Goal: Use online tool/utility: Utilize a website feature to perform a specific function

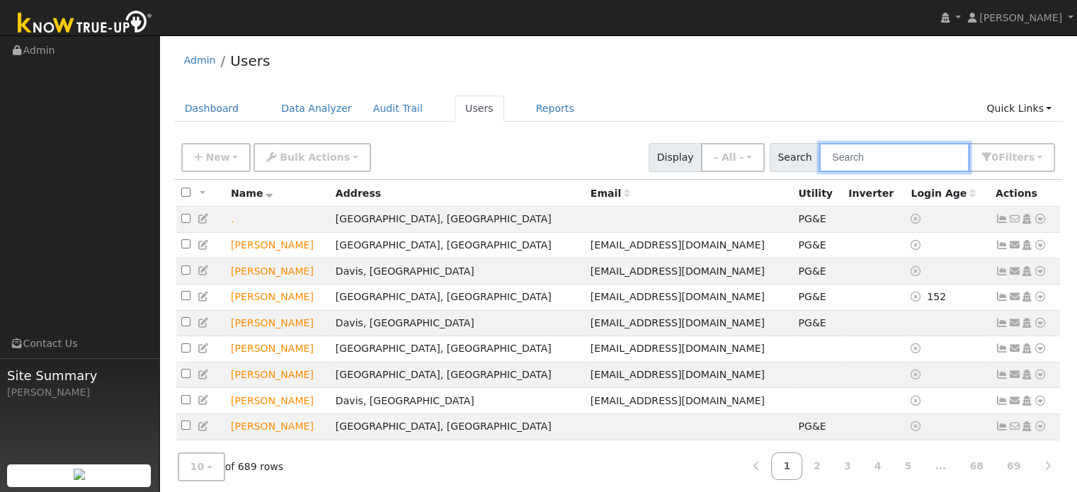
drag, startPoint x: 0, startPoint y: 0, endPoint x: 866, endPoint y: 160, distance: 880.8
click at [866, 161] on input "text" at bounding box center [894, 157] width 150 height 29
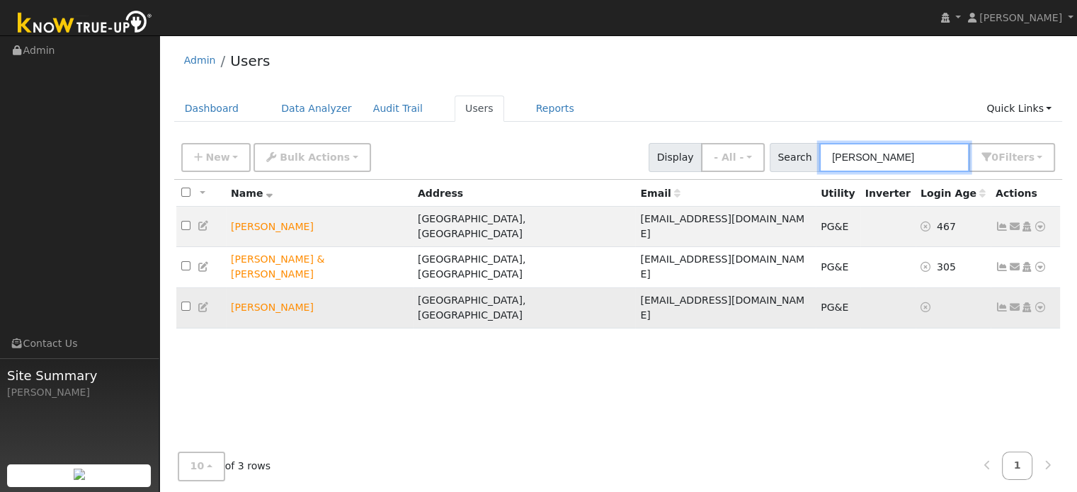
type input "[PERSON_NAME]"
click at [1039, 302] on icon at bounding box center [1040, 307] width 13 height 10
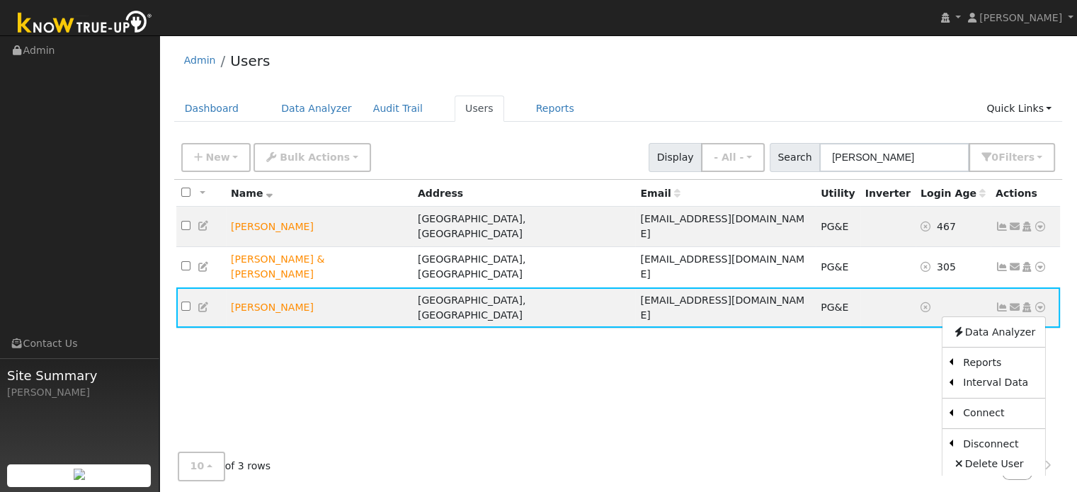
click at [0, 0] on link "Scenario" at bounding box center [0, 0] width 0 height 0
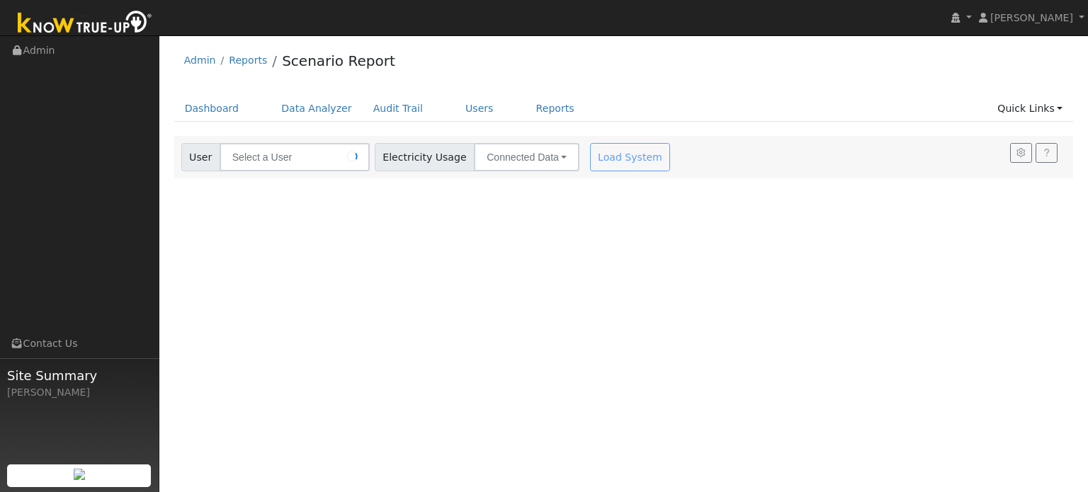
type input "[PERSON_NAME]"
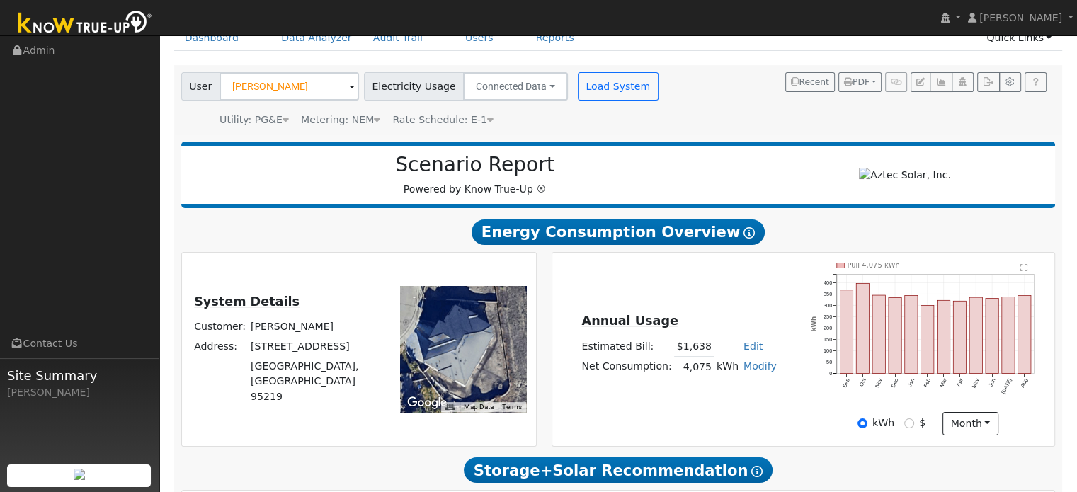
scroll to position [212, 0]
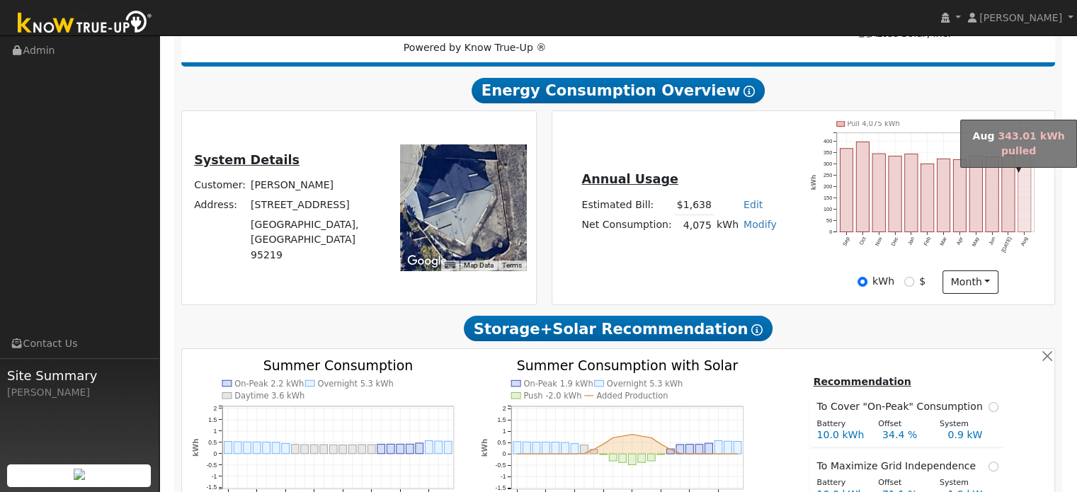
click at [1026, 177] on rect "onclick=""" at bounding box center [1024, 193] width 13 height 78
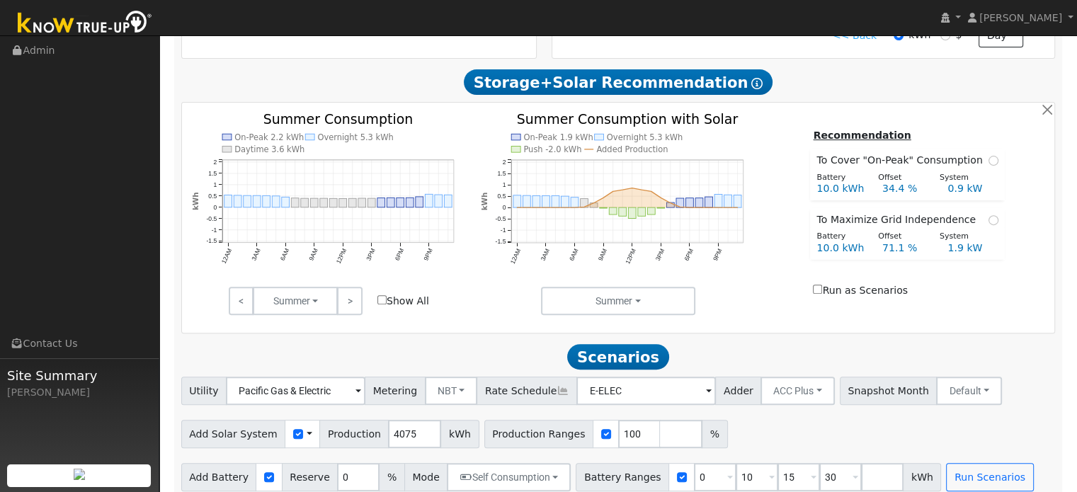
scroll to position [478, 0]
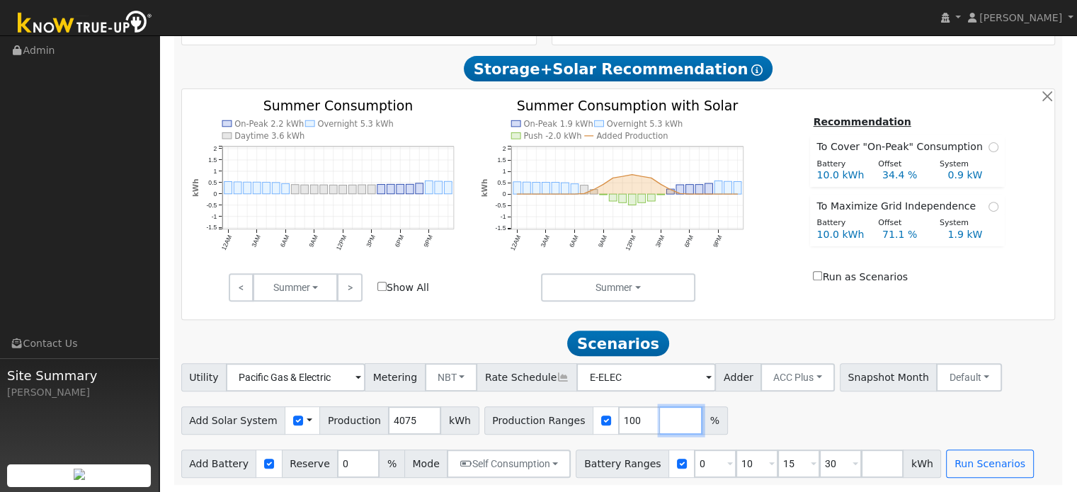
click at [660, 424] on input "number" at bounding box center [681, 421] width 42 height 28
type input "150"
click at [746, 331] on h2 "Scenarios Scenario" at bounding box center [618, 344] width 875 height 26
drag, startPoint x: 816, startPoint y: 461, endPoint x: 787, endPoint y: 470, distance: 30.3
click at [787, 470] on div "Battery Ranges 0 Overrides Reserve % Mode None None Self Consumption Peak Savin…" at bounding box center [758, 464] width 365 height 28
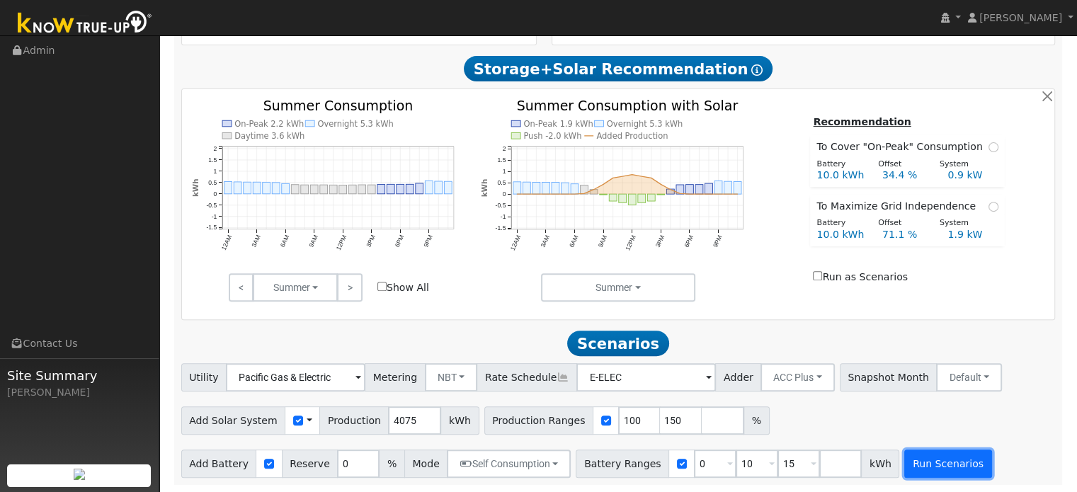
click at [904, 461] on button "Run Scenarios" at bounding box center [947, 464] width 87 height 28
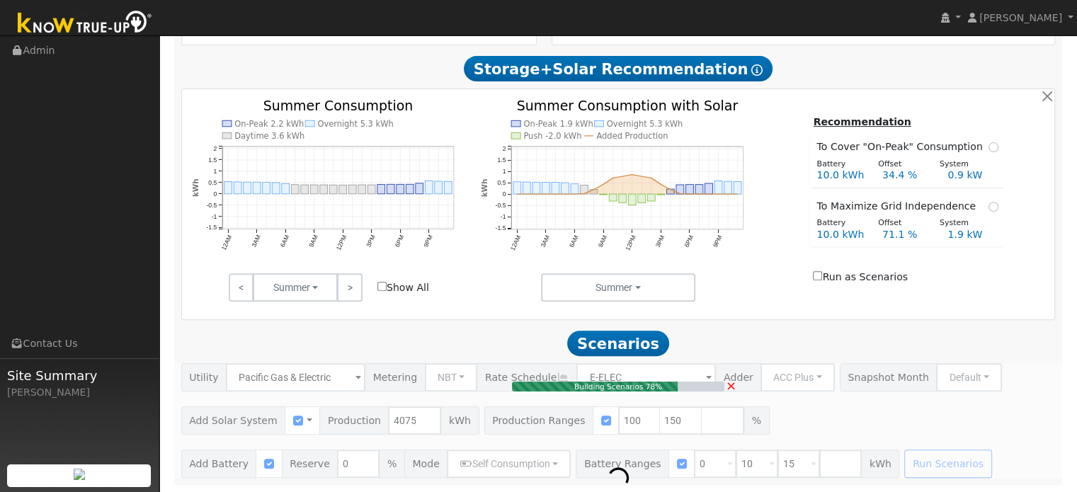
type input "2.7"
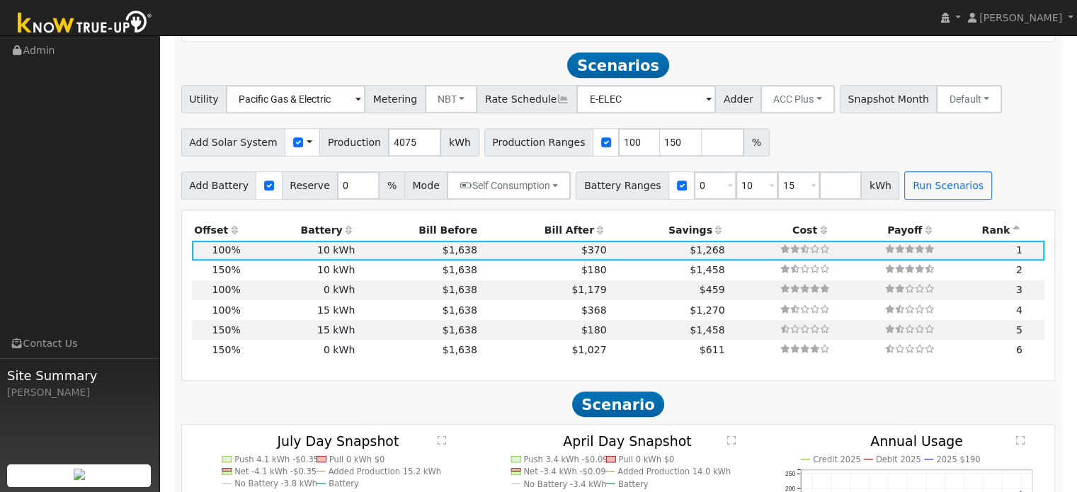
scroll to position [765, 0]
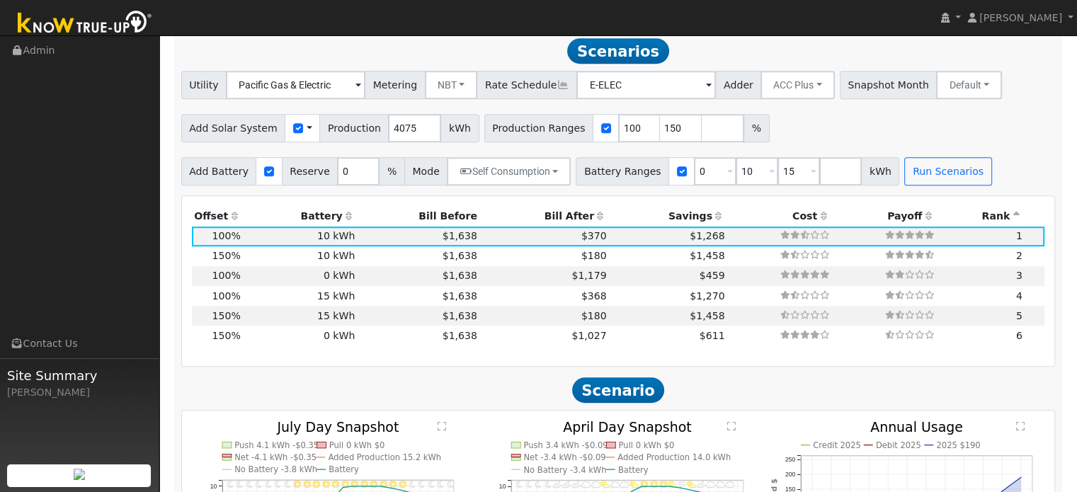
click at [538, 223] on th "Bill After" at bounding box center [544, 216] width 130 height 20
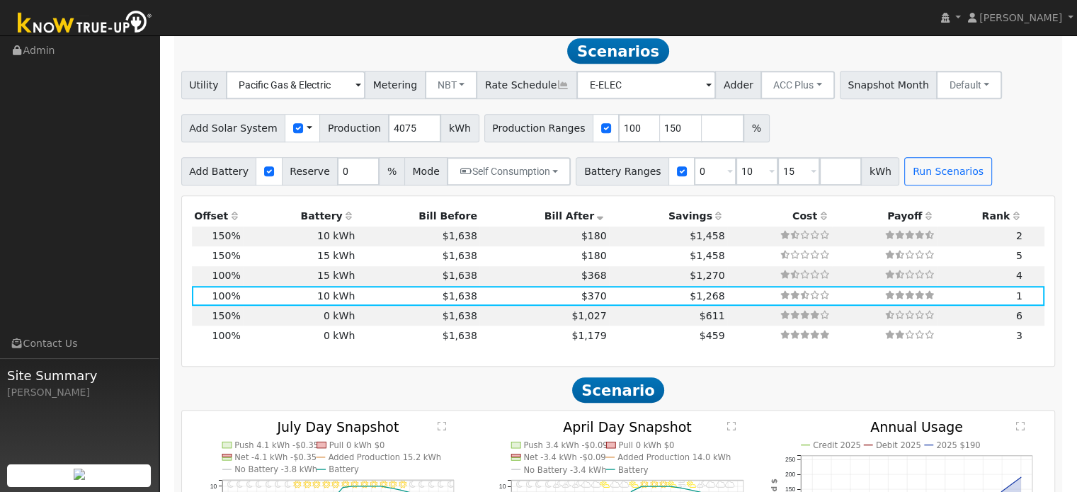
click at [239, 226] on th "Offset" at bounding box center [218, 216] width 52 height 20
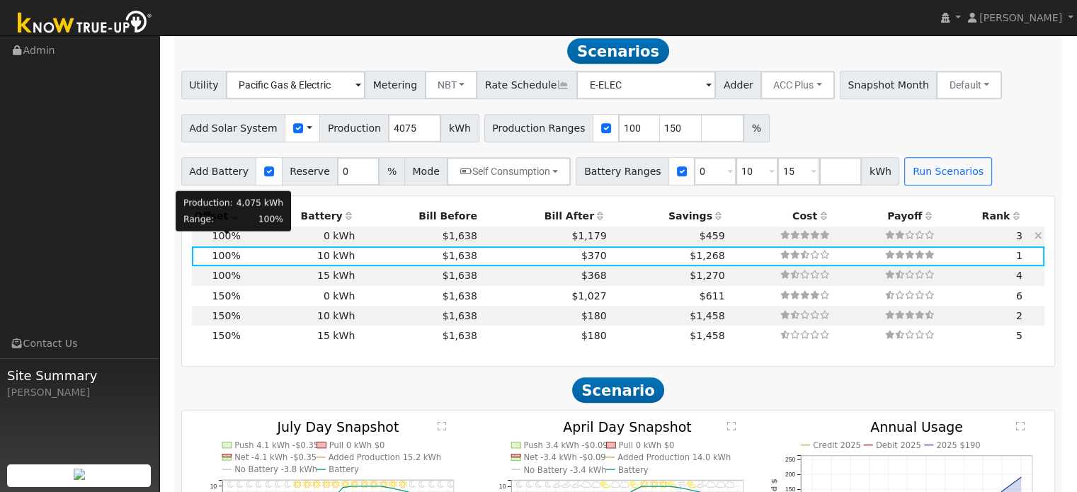
click at [235, 241] on span "100%" at bounding box center [226, 235] width 28 height 11
type input "$2,852"
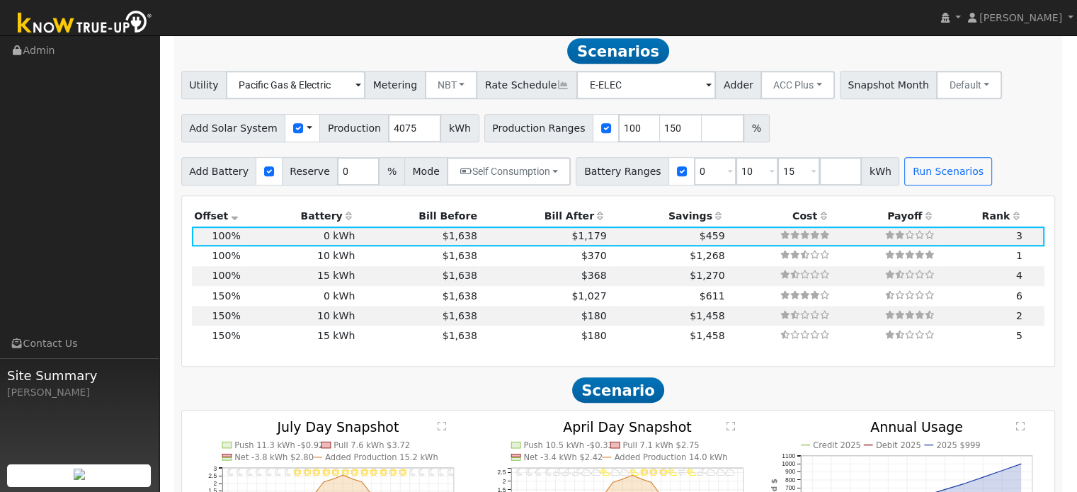
click at [557, 219] on th "Bill After" at bounding box center [544, 216] width 130 height 20
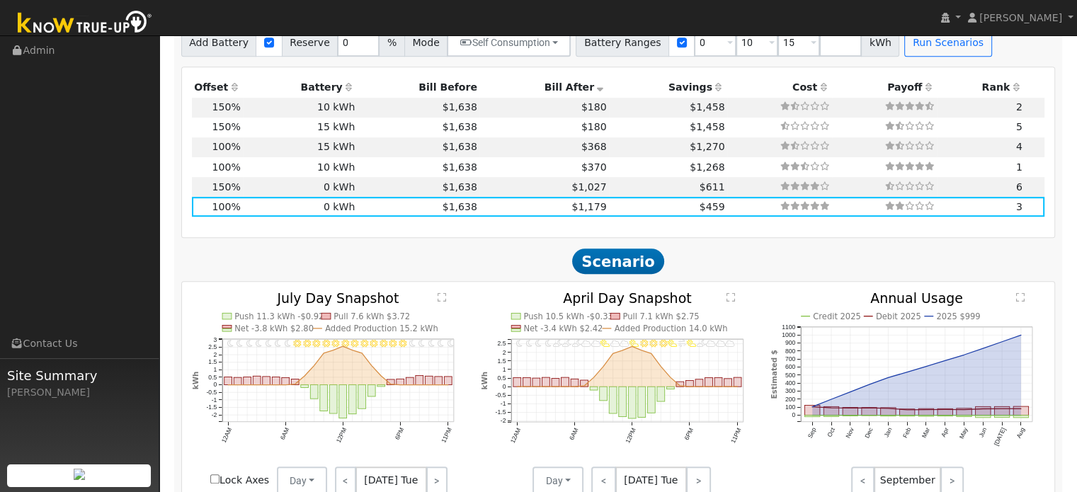
scroll to position [977, 0]
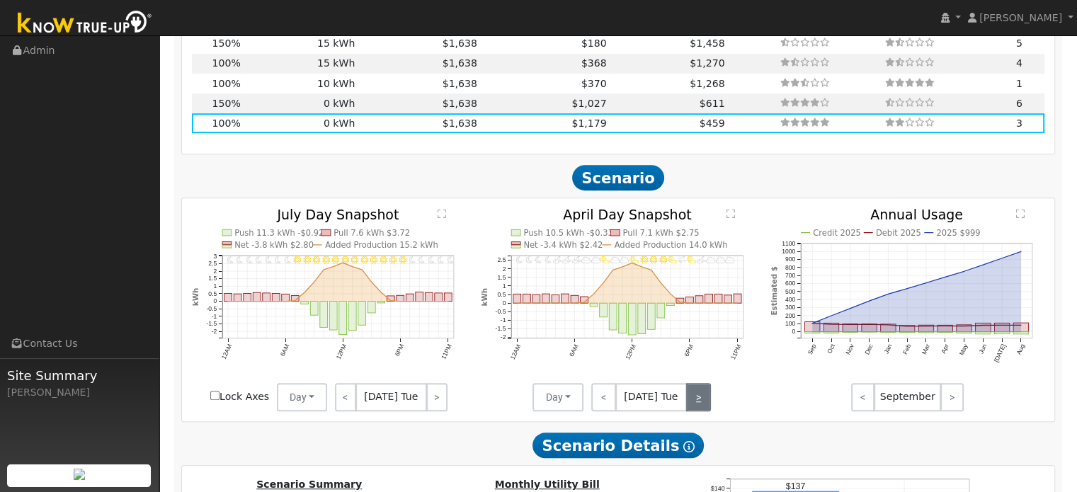
click at [697, 409] on link ">" at bounding box center [698, 397] width 25 height 28
click at [698, 408] on link ">" at bounding box center [699, 397] width 23 height 28
click at [698, 408] on link ">" at bounding box center [699, 397] width 24 height 28
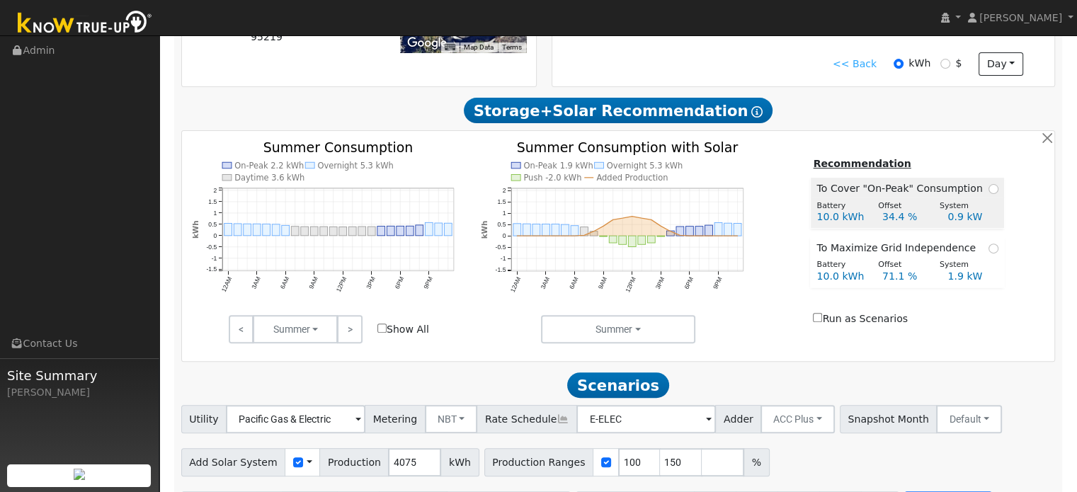
scroll to position [411, 0]
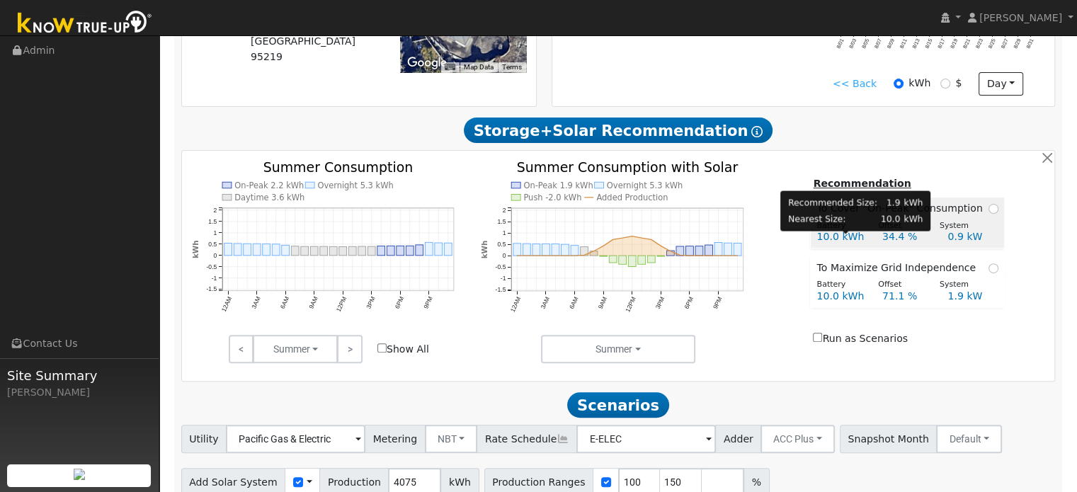
click at [872, 237] on div "10.0 kWh" at bounding box center [841, 236] width 65 height 15
radio input "true"
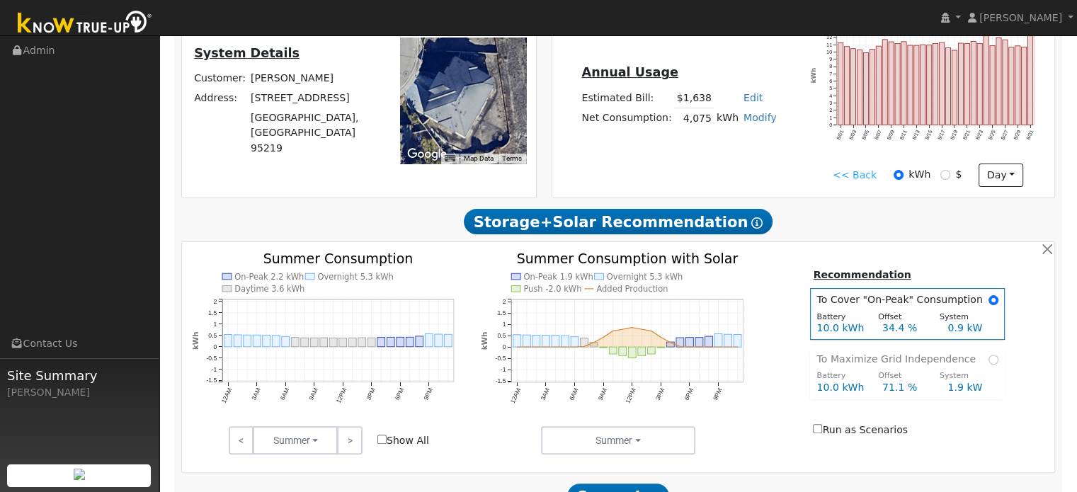
scroll to position [354, 0]
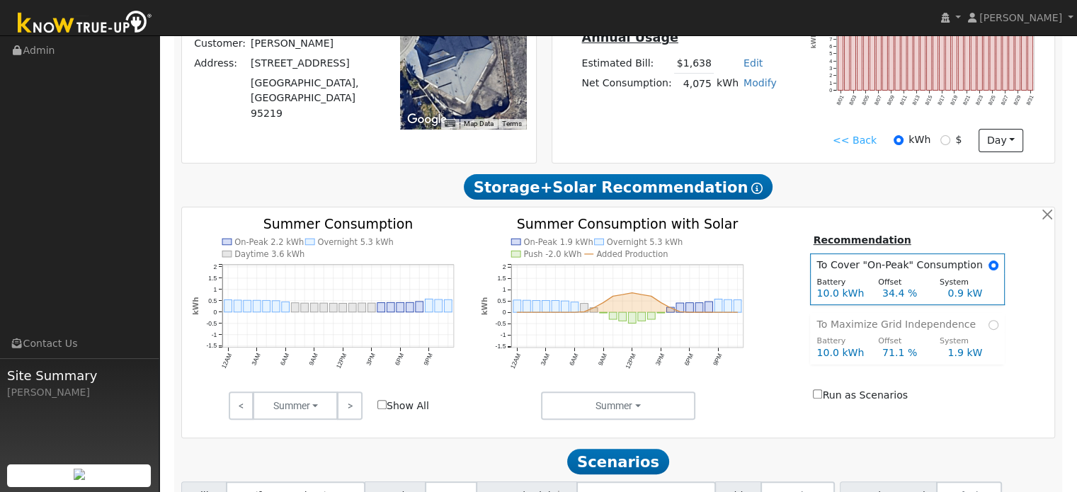
click at [343, 312] on rect "onclick=""" at bounding box center [343, 308] width 8 height 8
click at [429, 237] on icon "On-Peak 2.2 kWh Overnight 5.3 kWh Daytime 3.6 kWh 12AM 3AM 6AM 9AM 12PM 3PM 6PM…" at bounding box center [329, 312] width 275 height 191
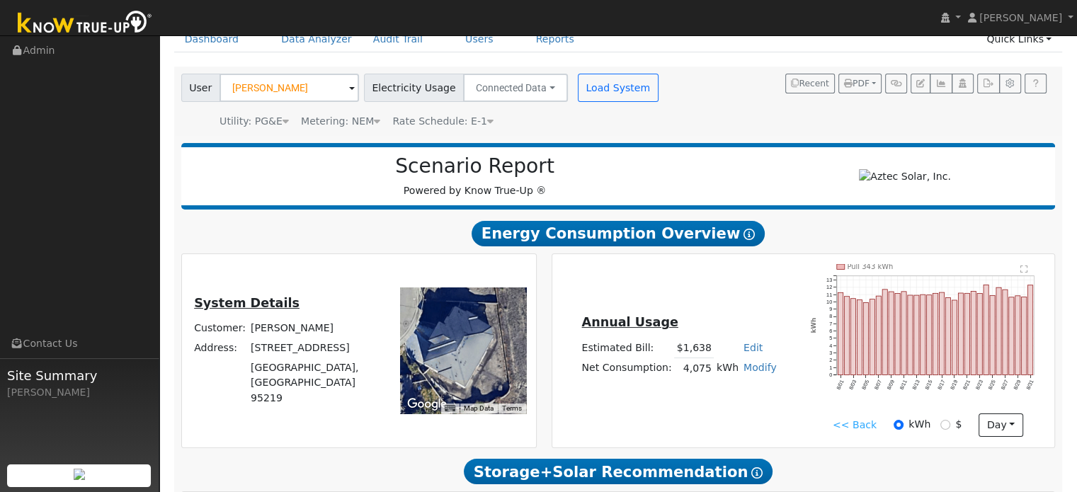
scroll to position [0, 0]
